Goal: Check status: Check status

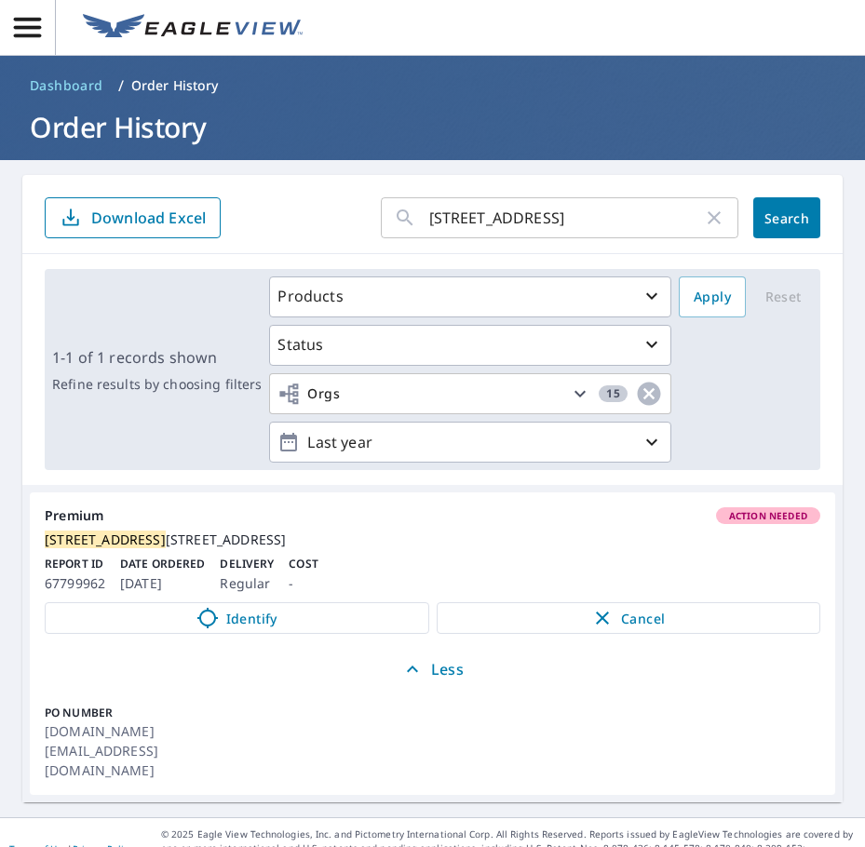
scroll to position [9, 0]
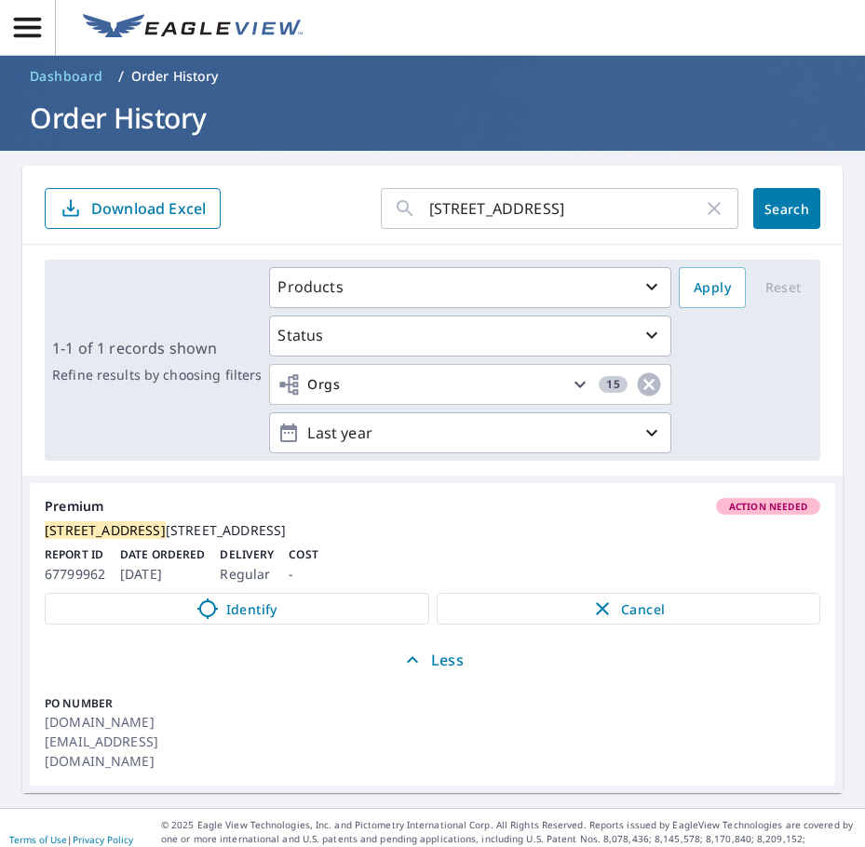
click at [703, 206] on icon "button" at bounding box center [714, 208] width 22 height 22
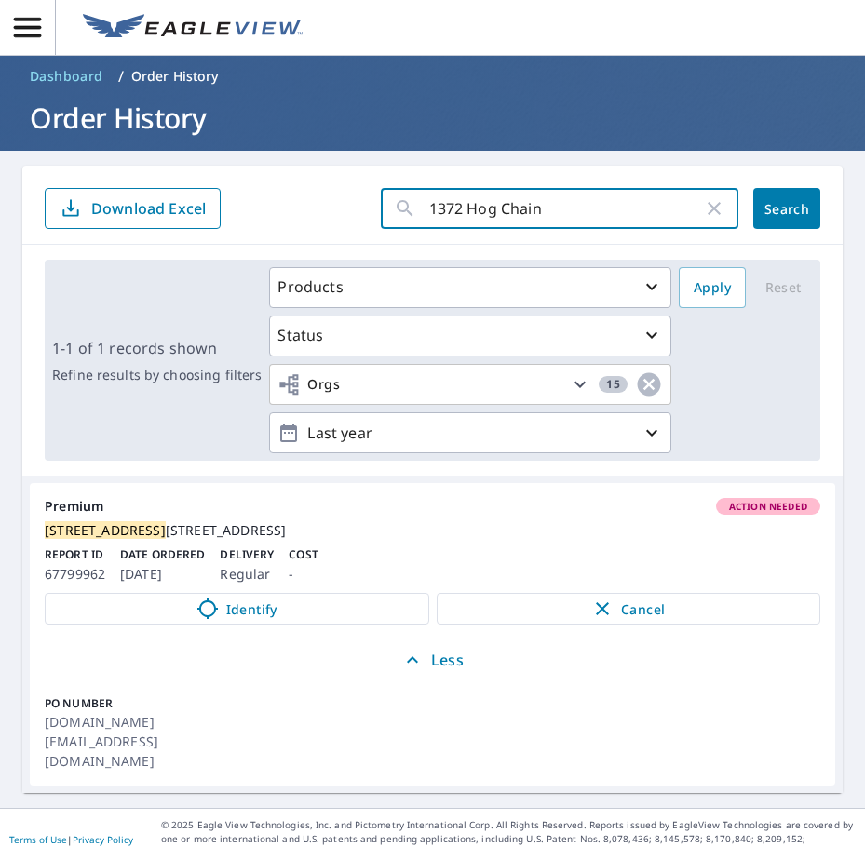
type input "1372 Hog Chain"
click at [768, 208] on span "Search" at bounding box center [786, 209] width 37 height 18
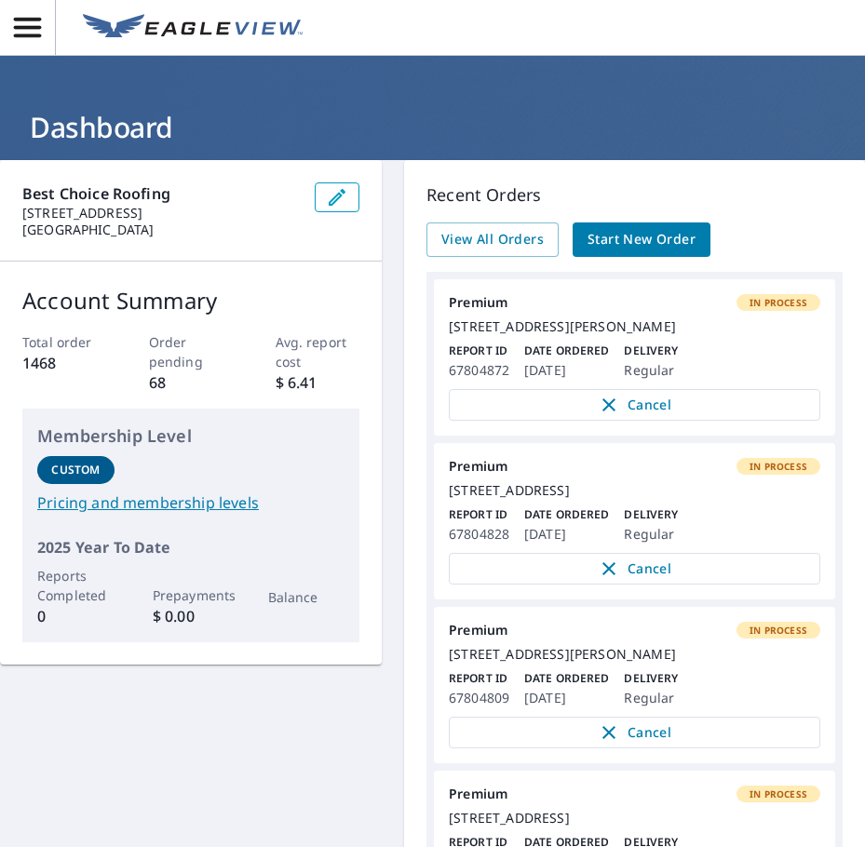
click at [51, 14] on span "button" at bounding box center [27, 27] width 55 height 33
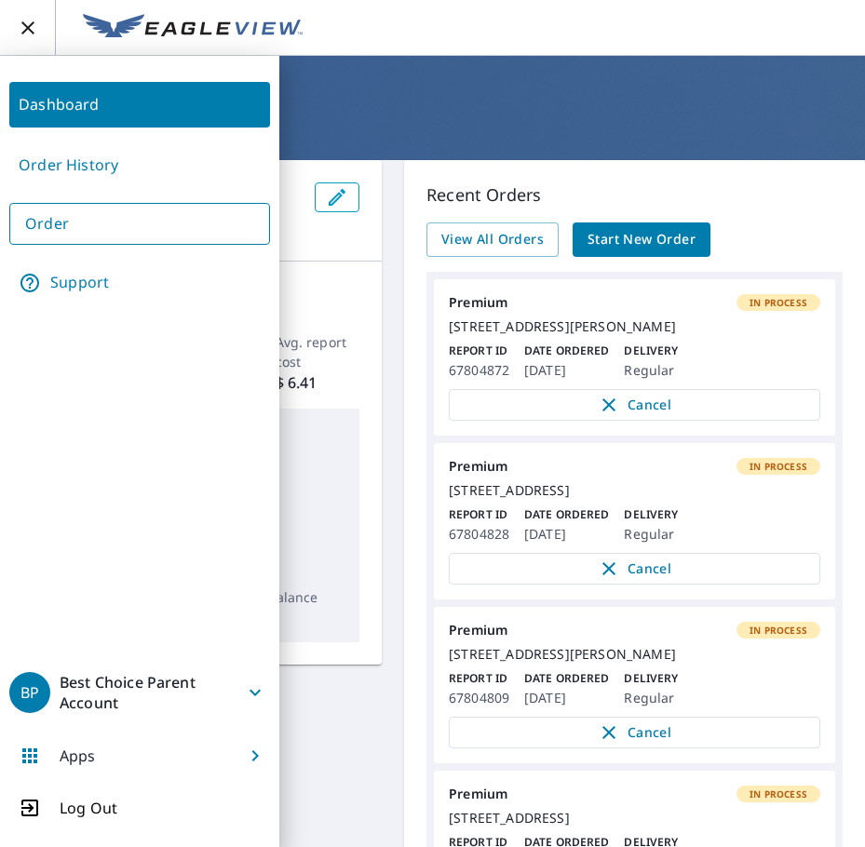
click at [105, 165] on link "Order History" at bounding box center [139, 165] width 261 height 46
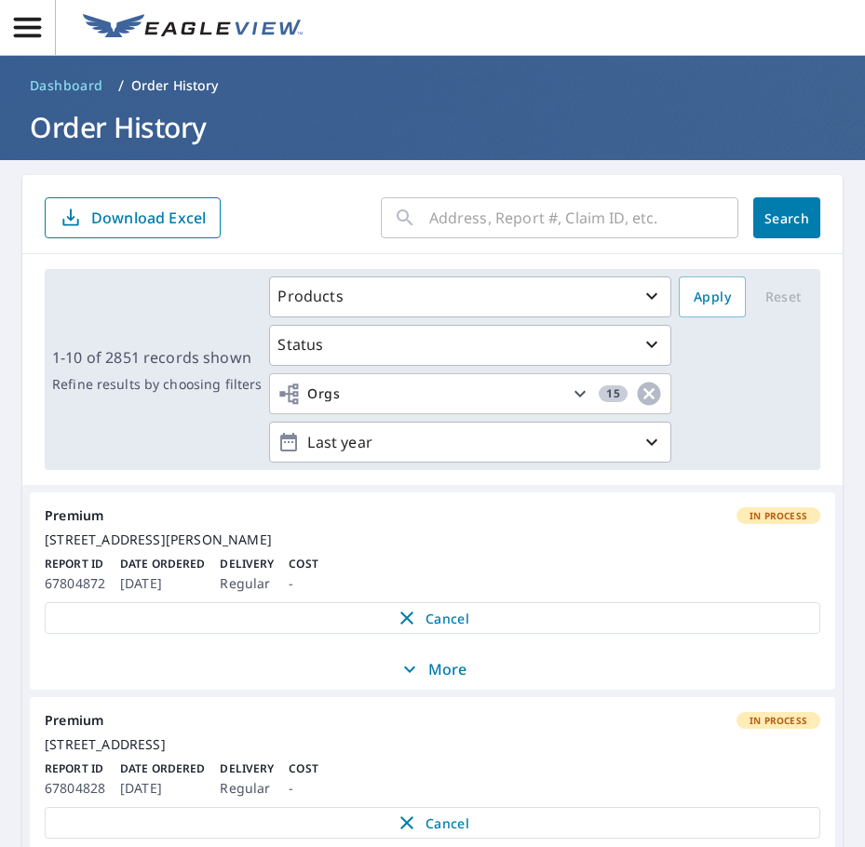
click at [463, 213] on input "text" at bounding box center [583, 218] width 309 height 52
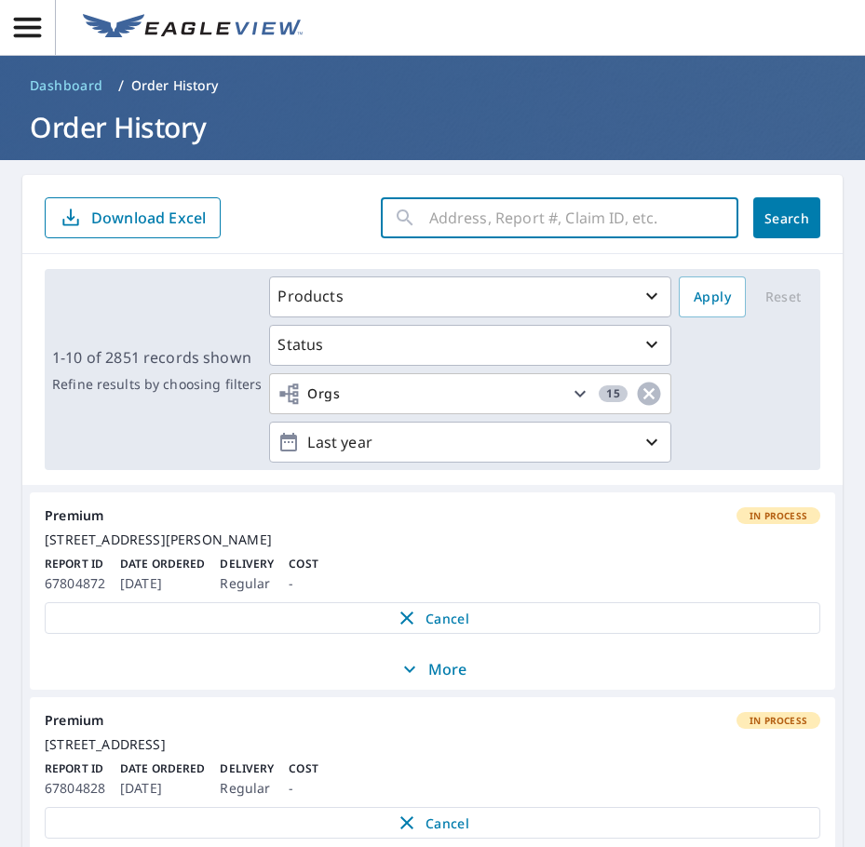
paste input "[STREET_ADDRESS][PERSON_NAME][PERSON_NAME]"
type input "[STREET_ADDRESS][PERSON_NAME][PERSON_NAME]"
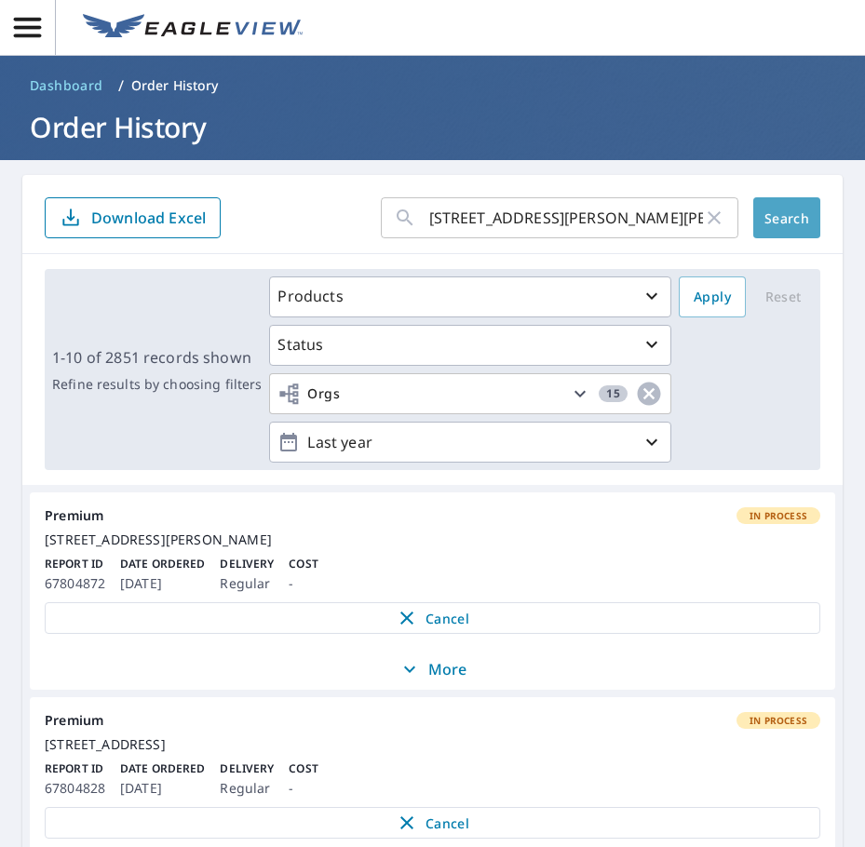
click at [768, 218] on span "Search" at bounding box center [786, 218] width 37 height 18
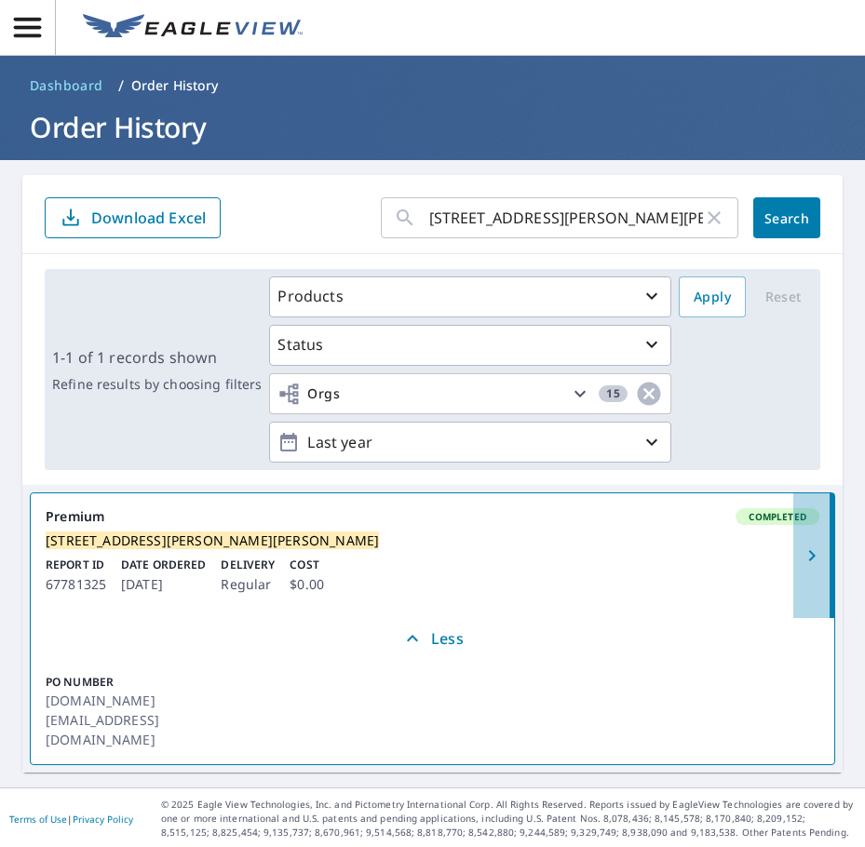
click at [800, 558] on icon "button" at bounding box center [811, 555] width 22 height 22
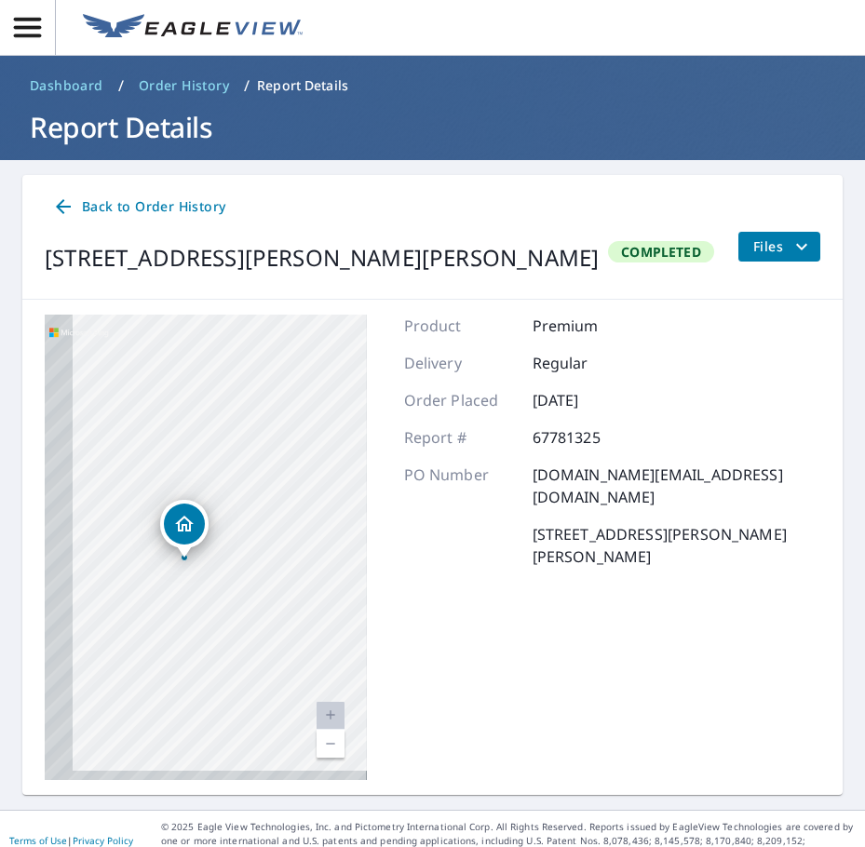
drag, startPoint x: 187, startPoint y: 578, endPoint x: 318, endPoint y: 527, distance: 140.8
click at [318, 527] on div "[STREET_ADDRESS][PERSON_NAME][PERSON_NAME]" at bounding box center [206, 547] width 322 height 465
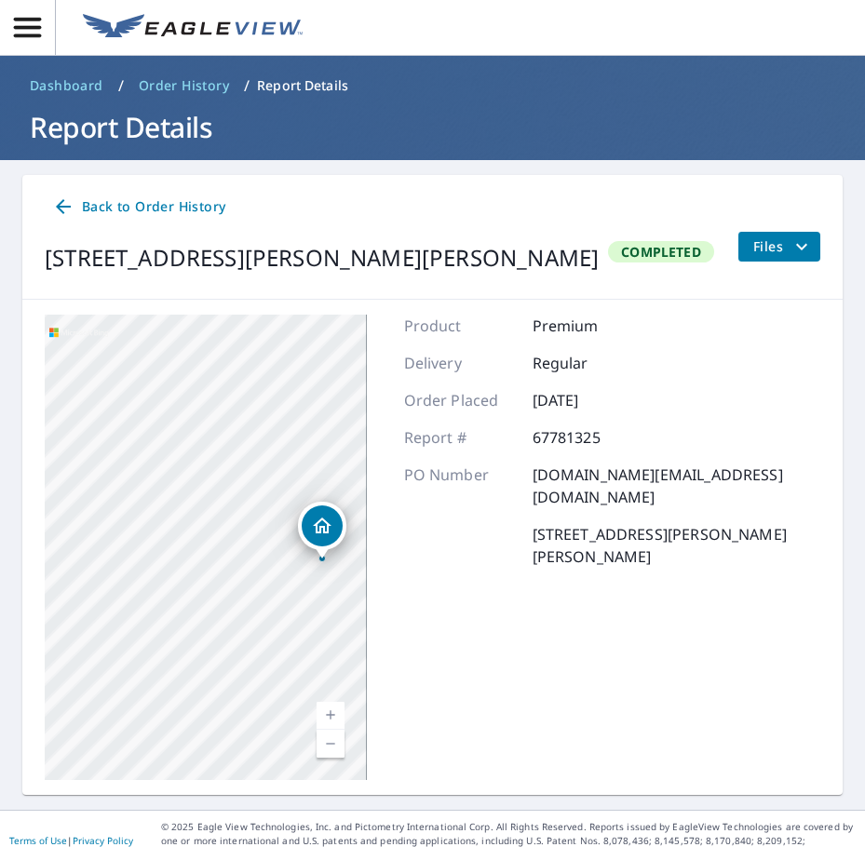
drag, startPoint x: 242, startPoint y: 542, endPoint x: 298, endPoint y: 556, distance: 57.6
click at [298, 556] on div "[STREET_ADDRESS][PERSON_NAME][PERSON_NAME]" at bounding box center [322, 531] width 48 height 58
drag, startPoint x: 115, startPoint y: 561, endPoint x: 237, endPoint y: 569, distance: 122.1
click at [237, 569] on div "[STREET_ADDRESS][PERSON_NAME][PERSON_NAME]" at bounding box center [206, 547] width 322 height 465
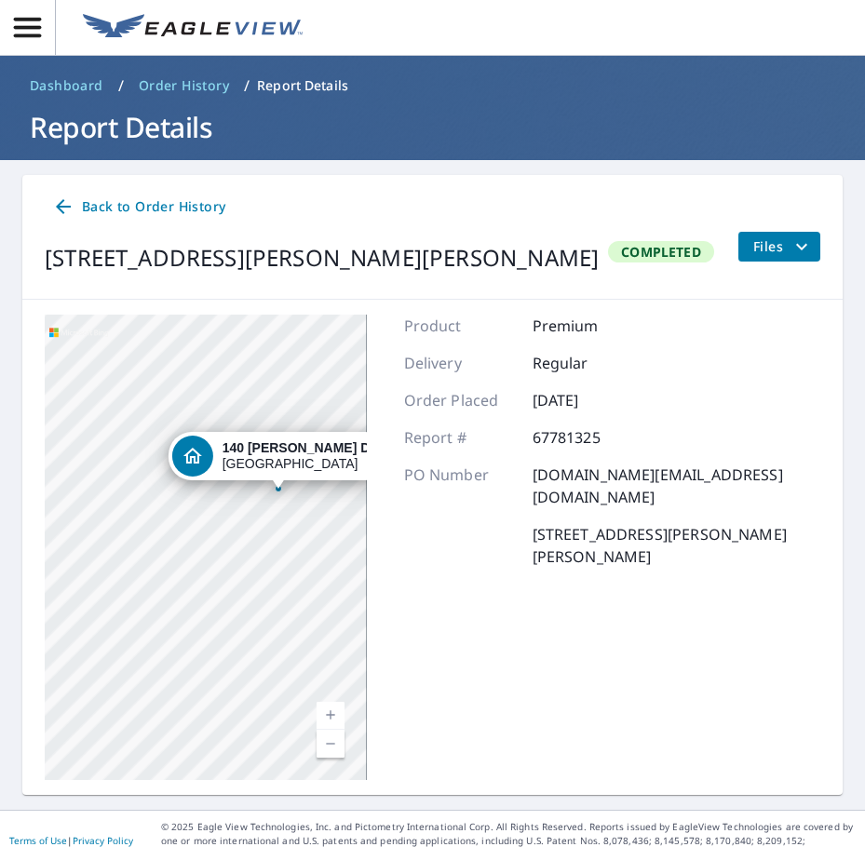
drag, startPoint x: 176, startPoint y: 460, endPoint x: 275, endPoint y: 509, distance: 111.1
click at [275, 509] on div "[STREET_ADDRESS][PERSON_NAME][PERSON_NAME]" at bounding box center [206, 547] width 322 height 465
click at [147, 450] on div "[STREET_ADDRESS][PERSON_NAME][PERSON_NAME]" at bounding box center [206, 547] width 322 height 465
click at [151, 449] on div "[STREET_ADDRESS][PERSON_NAME][PERSON_NAME]" at bounding box center [206, 547] width 322 height 465
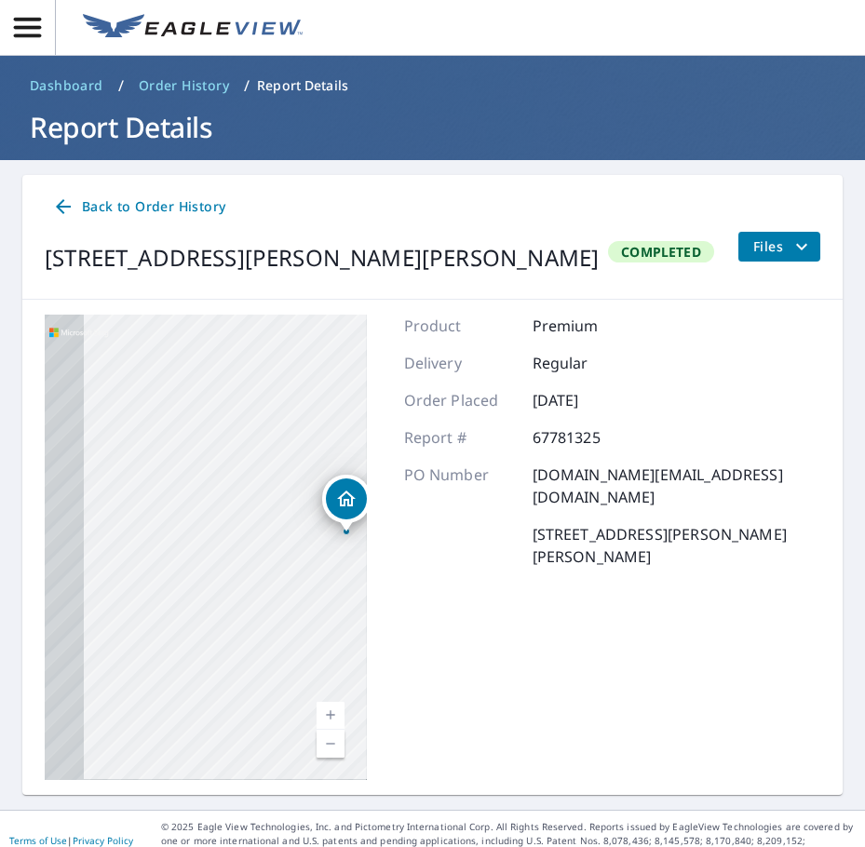
drag, startPoint x: 134, startPoint y: 485, endPoint x: 253, endPoint y: 464, distance: 120.9
click at [253, 464] on div "[STREET_ADDRESS][PERSON_NAME][PERSON_NAME]" at bounding box center [206, 547] width 322 height 465
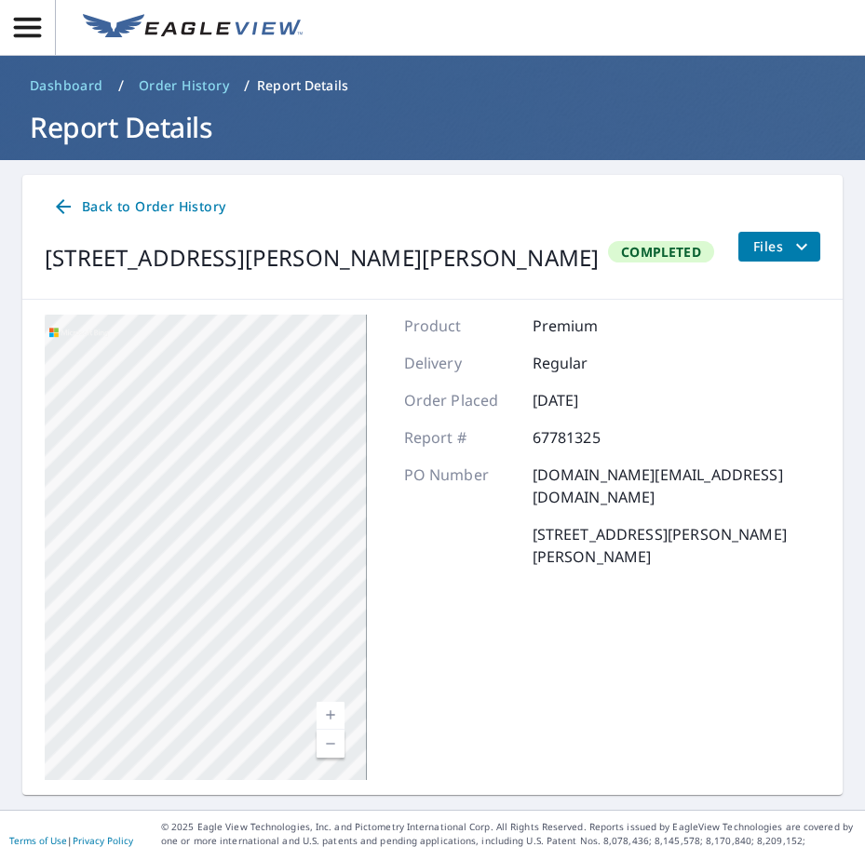
click at [248, 527] on div "[STREET_ADDRESS][PERSON_NAME][PERSON_NAME]" at bounding box center [206, 547] width 322 height 465
click at [248, 522] on div "[STREET_ADDRESS][PERSON_NAME][PERSON_NAME]" at bounding box center [206, 547] width 322 height 465
click at [264, 518] on div "[STREET_ADDRESS][PERSON_NAME][PERSON_NAME]" at bounding box center [206, 547] width 322 height 465
drag, startPoint x: 261, startPoint y: 495, endPoint x: 810, endPoint y: 488, distance: 549.1
click at [217, 484] on div "[STREET_ADDRESS][PERSON_NAME][PERSON_NAME]" at bounding box center [206, 547] width 322 height 465
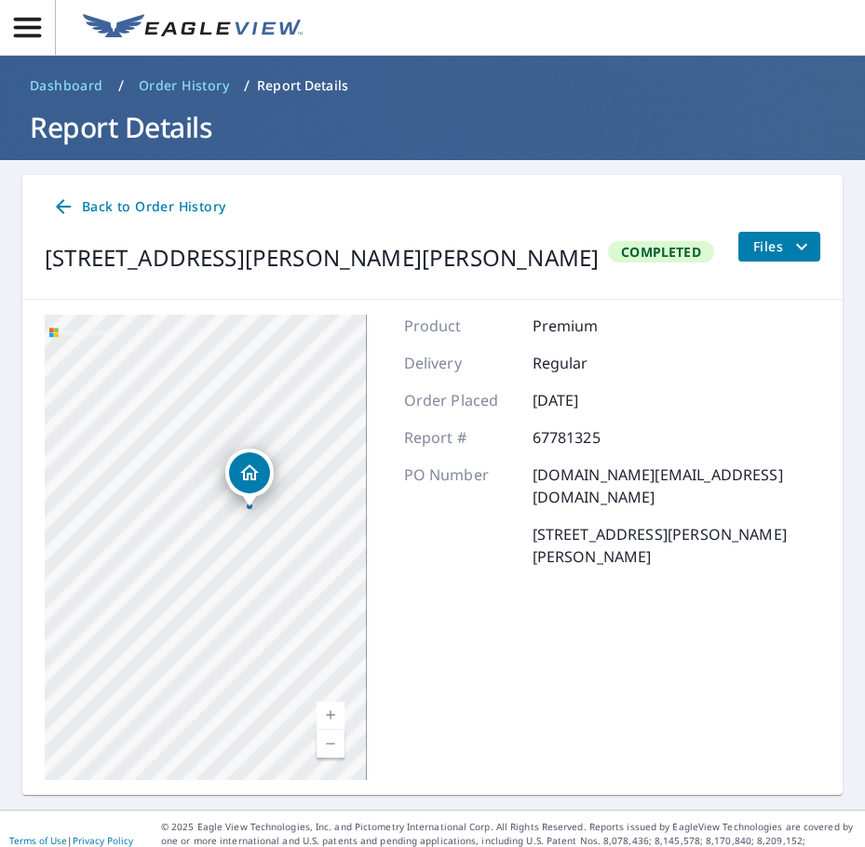
click at [519, 167] on main "Back to Order History [STREET_ADDRESS][PERSON_NAME][PERSON_NAME] Completed File…" at bounding box center [432, 485] width 865 height 650
click at [45, 19] on span "button" at bounding box center [27, 27] width 55 height 33
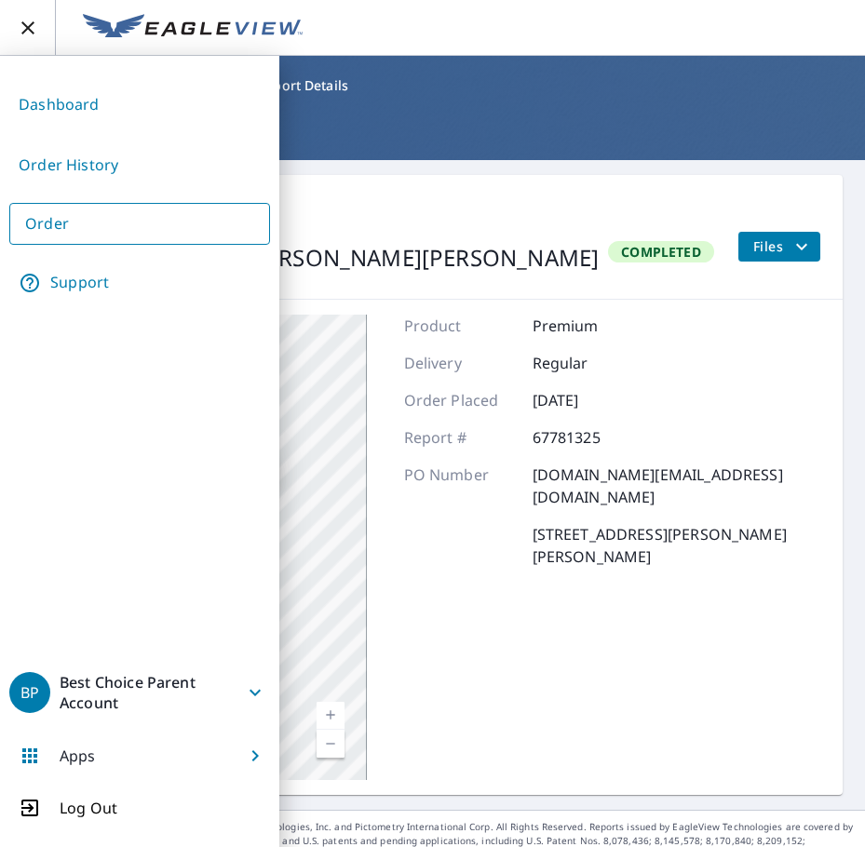
click at [122, 168] on link "Order History" at bounding box center [139, 165] width 261 height 46
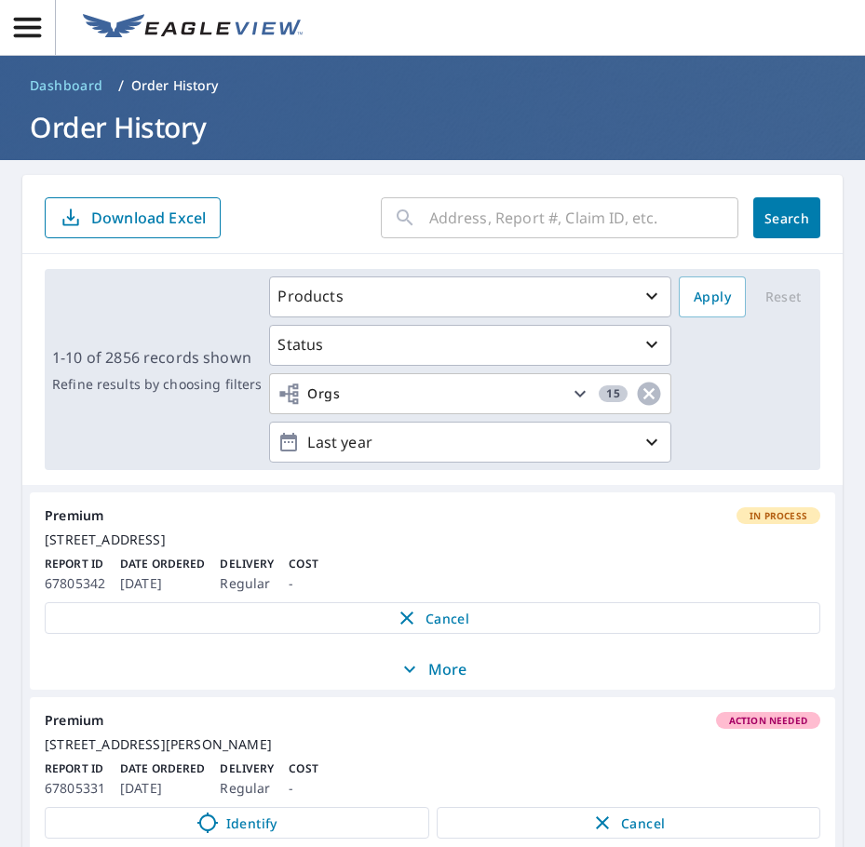
click at [469, 26] on header at bounding box center [432, 28] width 865 height 56
click at [593, 517] on div "Premium In Process" at bounding box center [432, 515] width 775 height 17
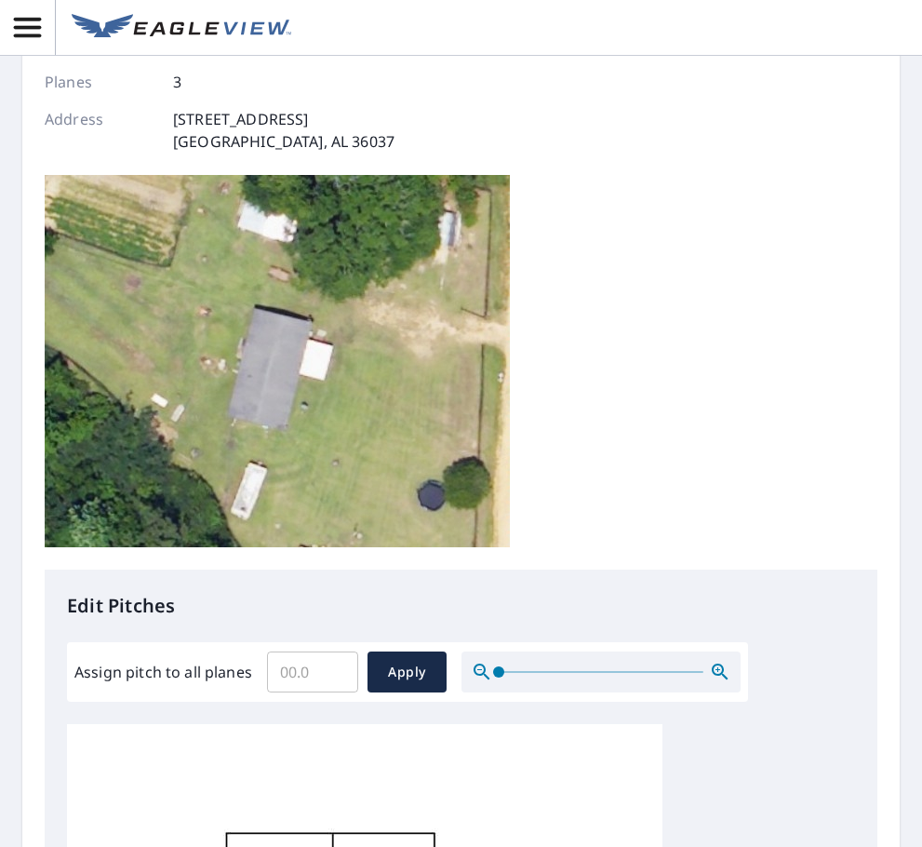
scroll to position [372, 0]
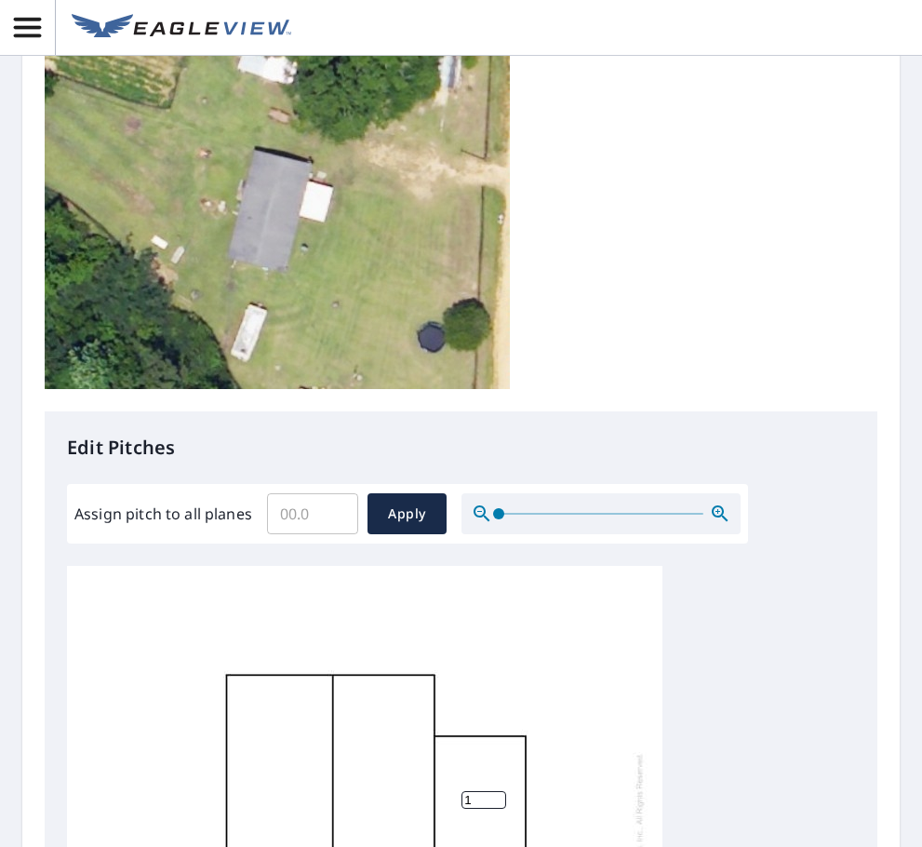
type input "5"
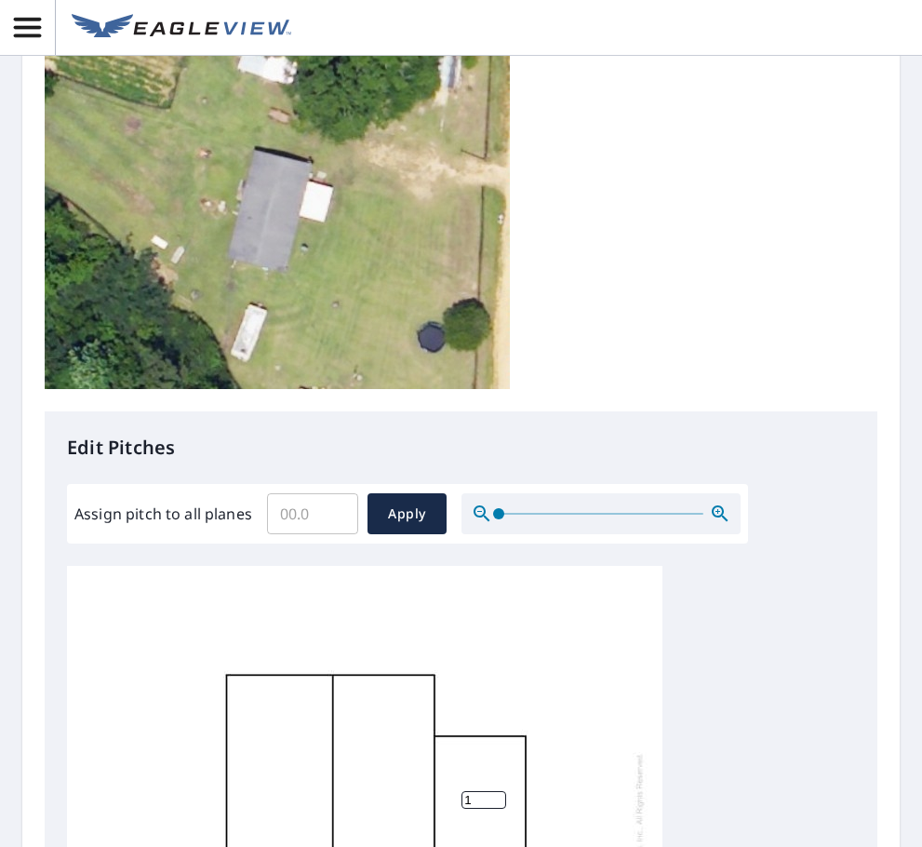
type input "5"
click at [359, 566] on div "5 5 1" at bounding box center [365, 858] width 596 height 584
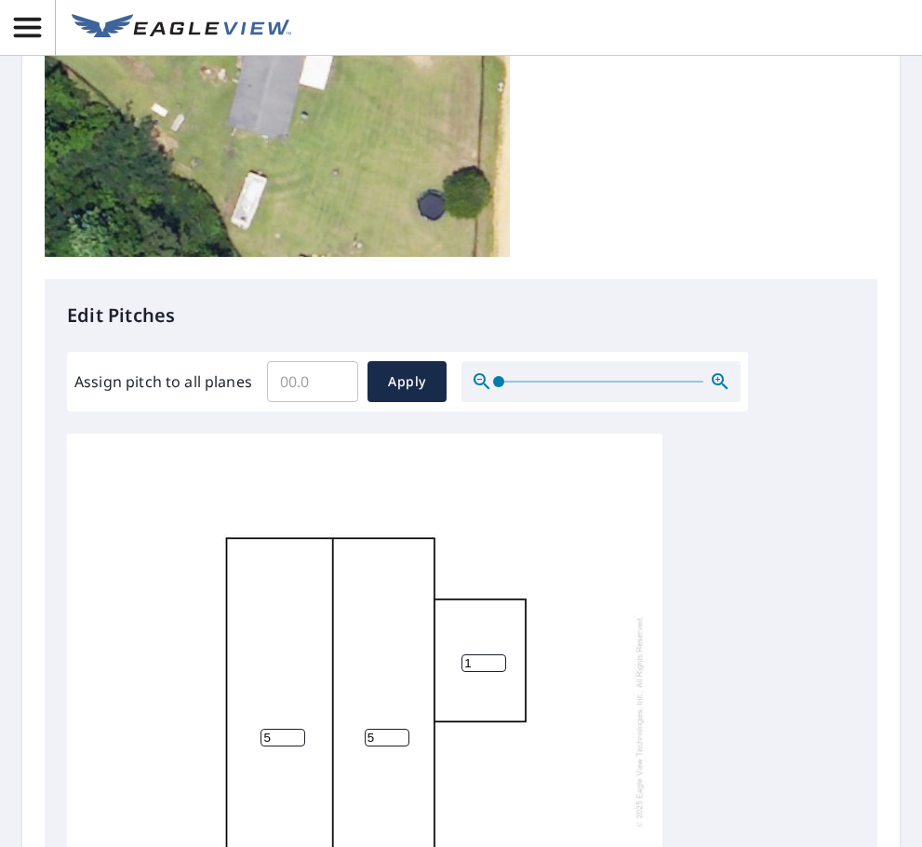
scroll to position [256, 0]
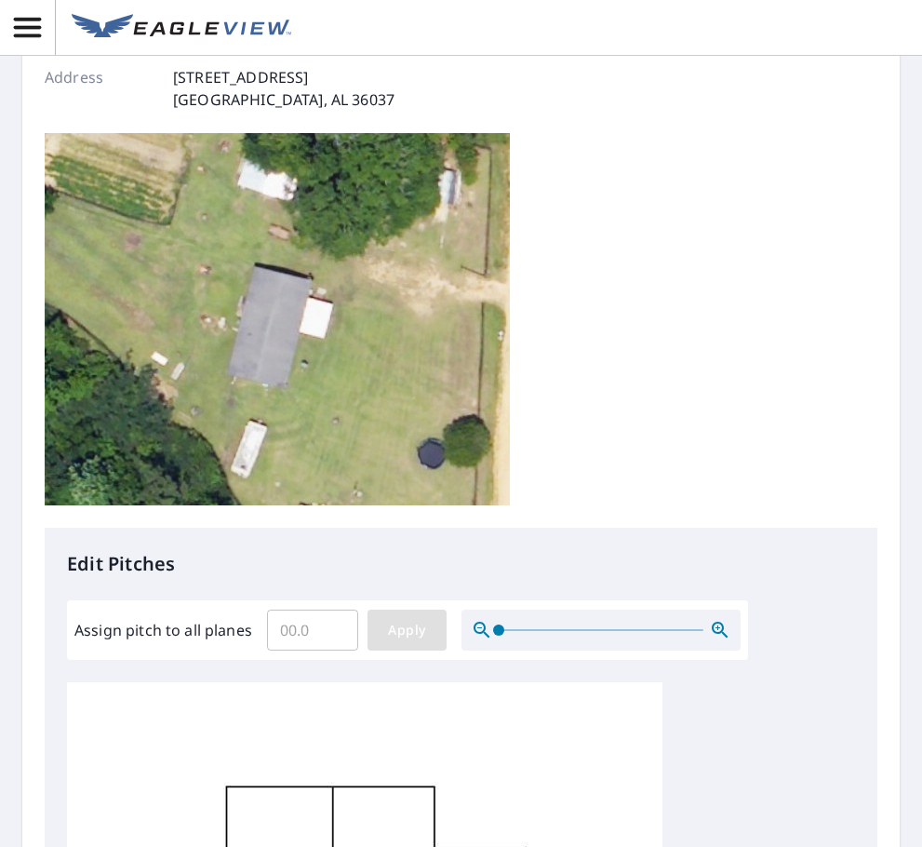
click at [412, 619] on span "Apply" at bounding box center [406, 630] width 49 height 23
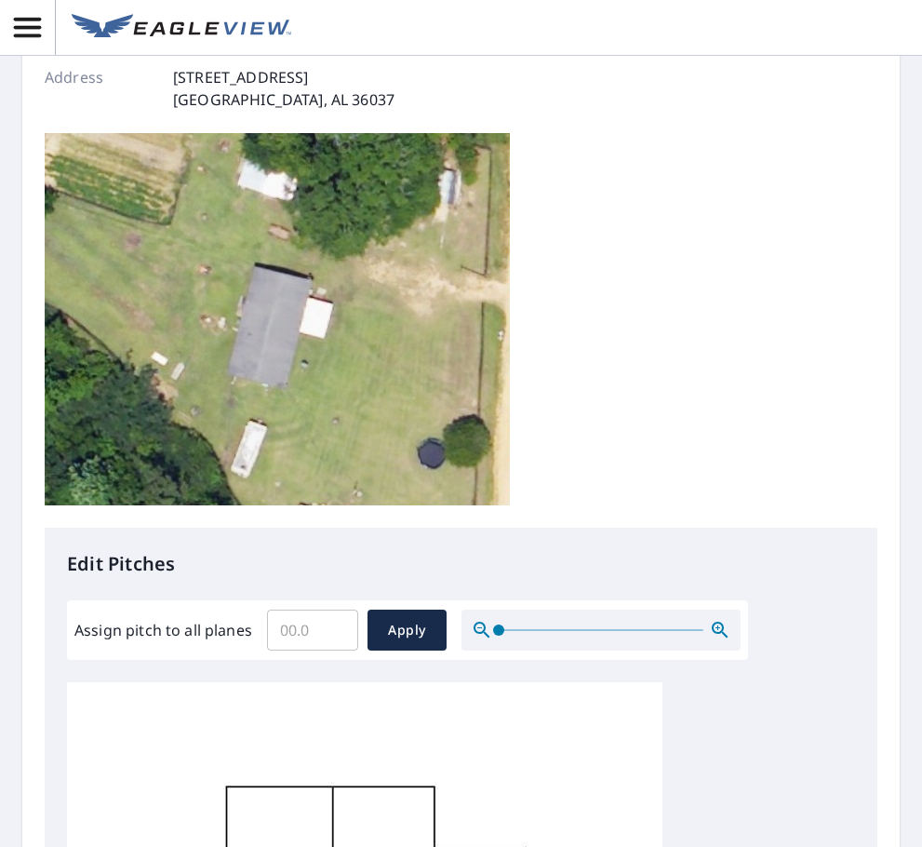
type input "5"
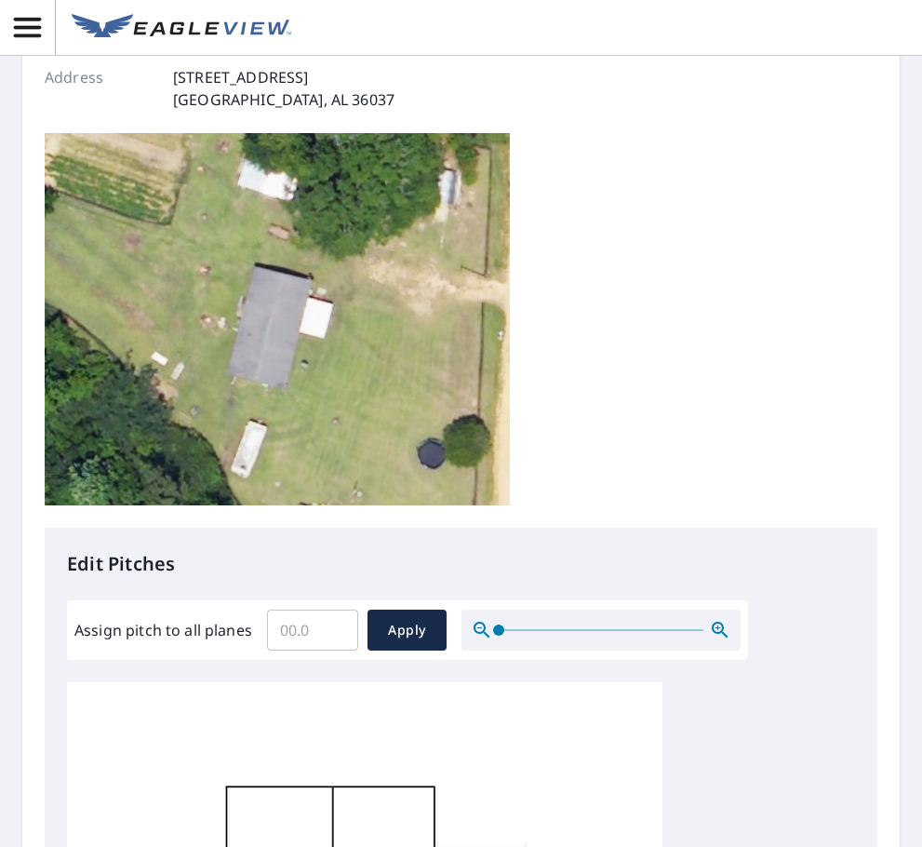
type input "5"
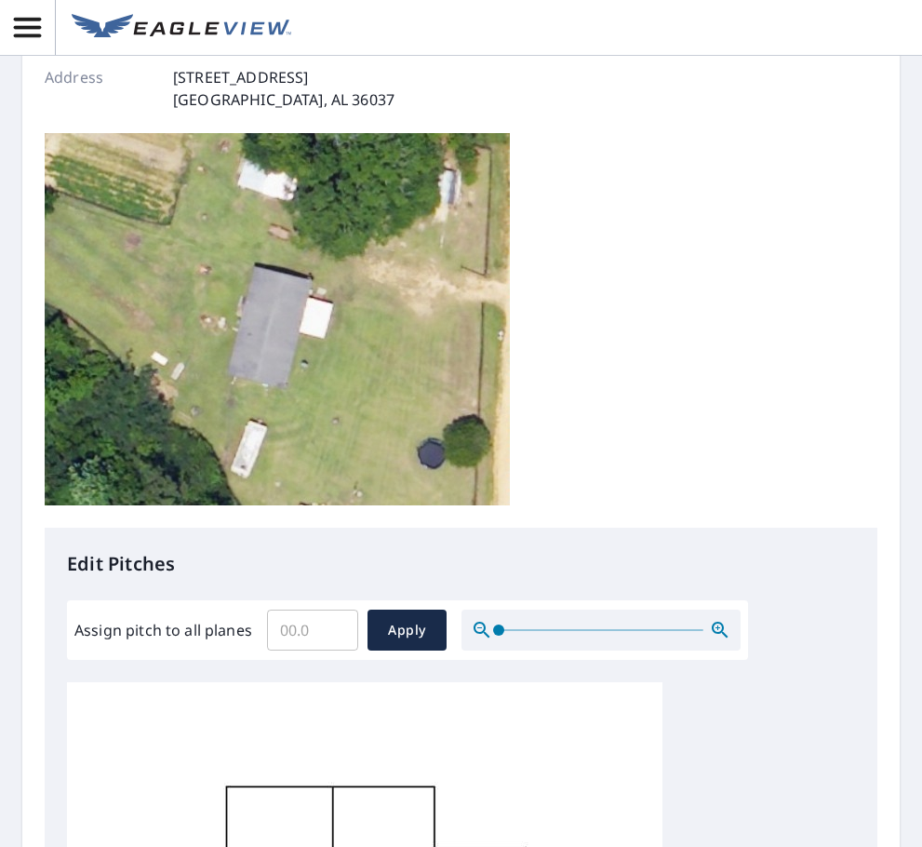
type input "1"
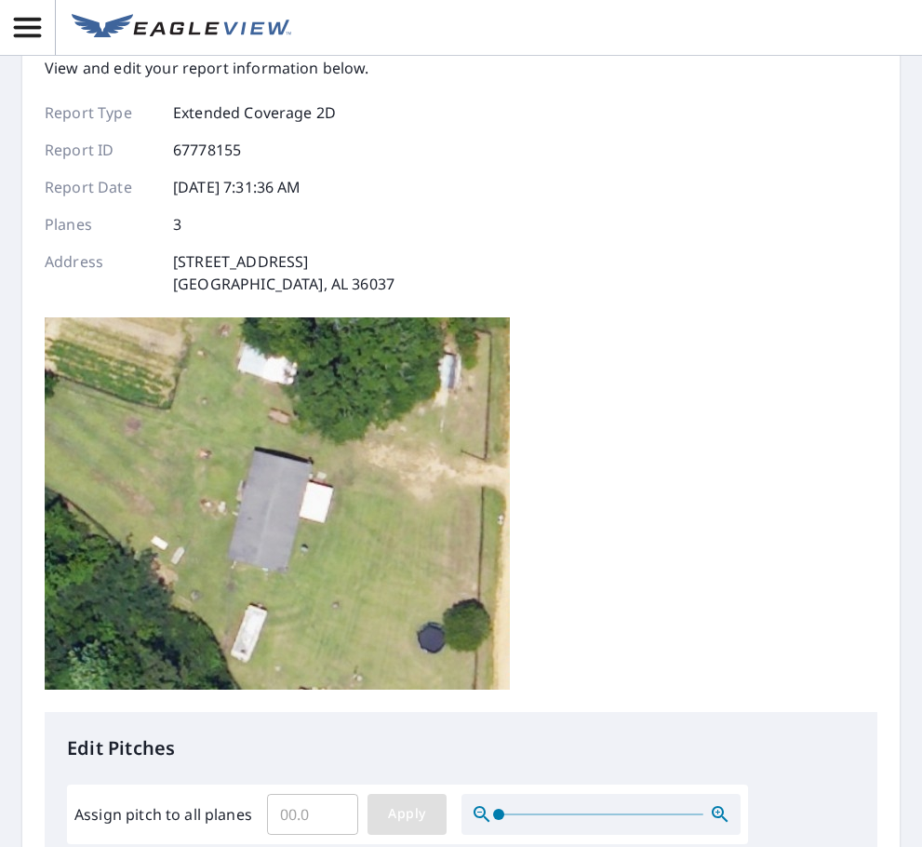
scroll to position [0, 0]
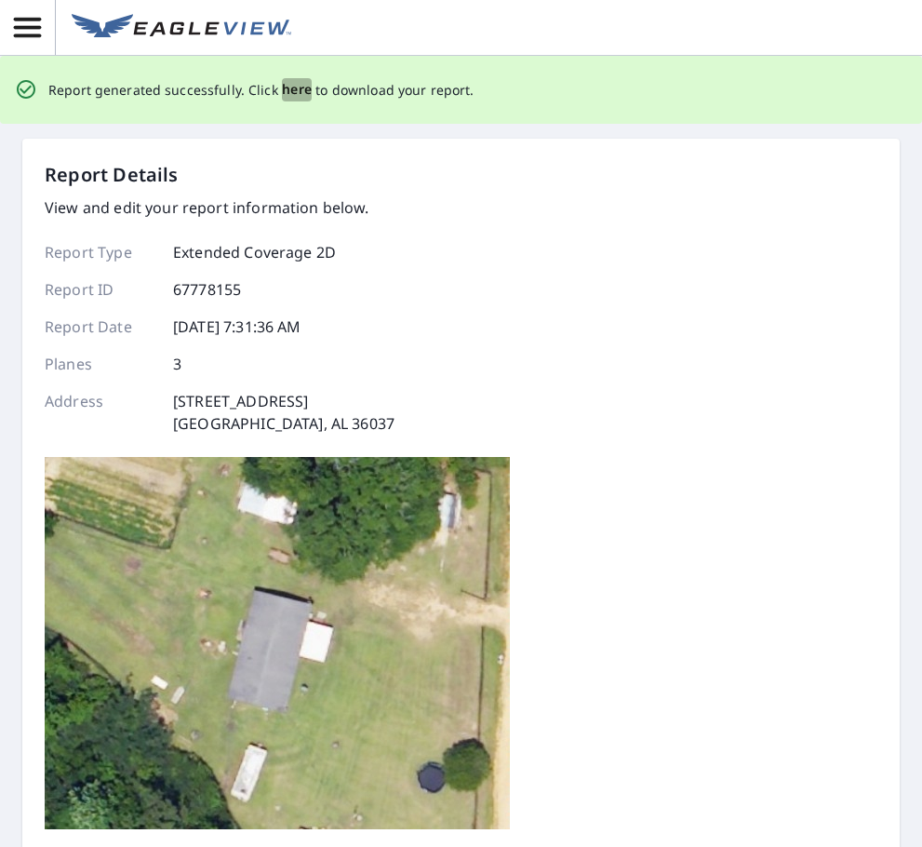
click at [288, 90] on span "here" at bounding box center [297, 89] width 31 height 23
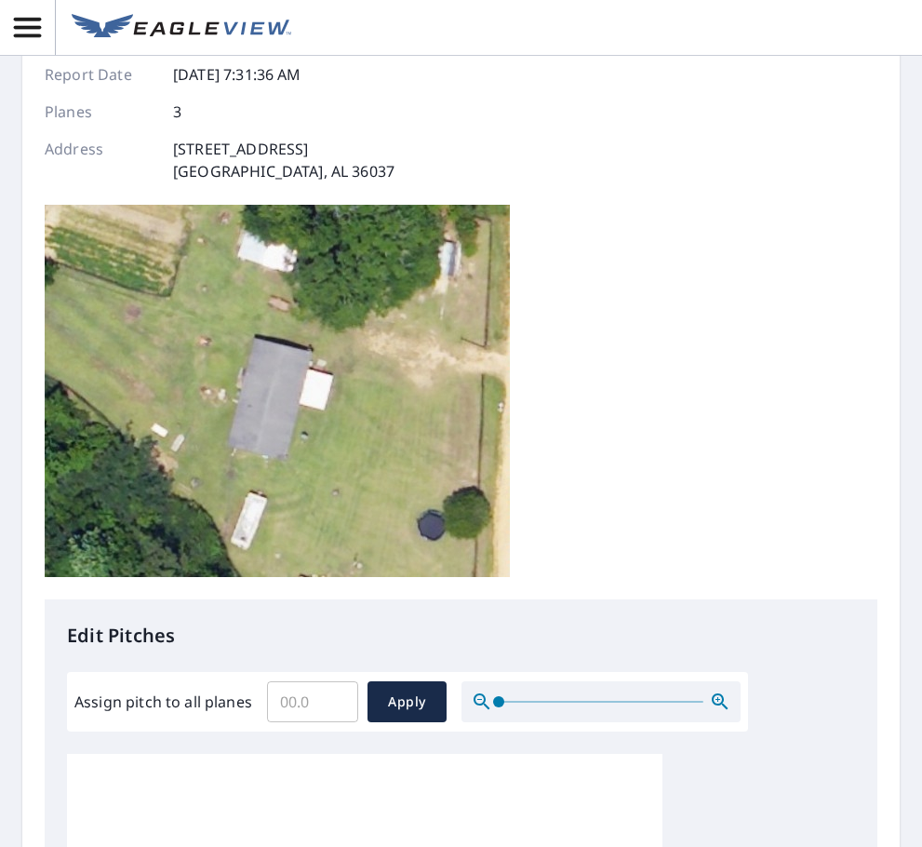
scroll to position [186, 0]
